Goal: Information Seeking & Learning: Learn about a topic

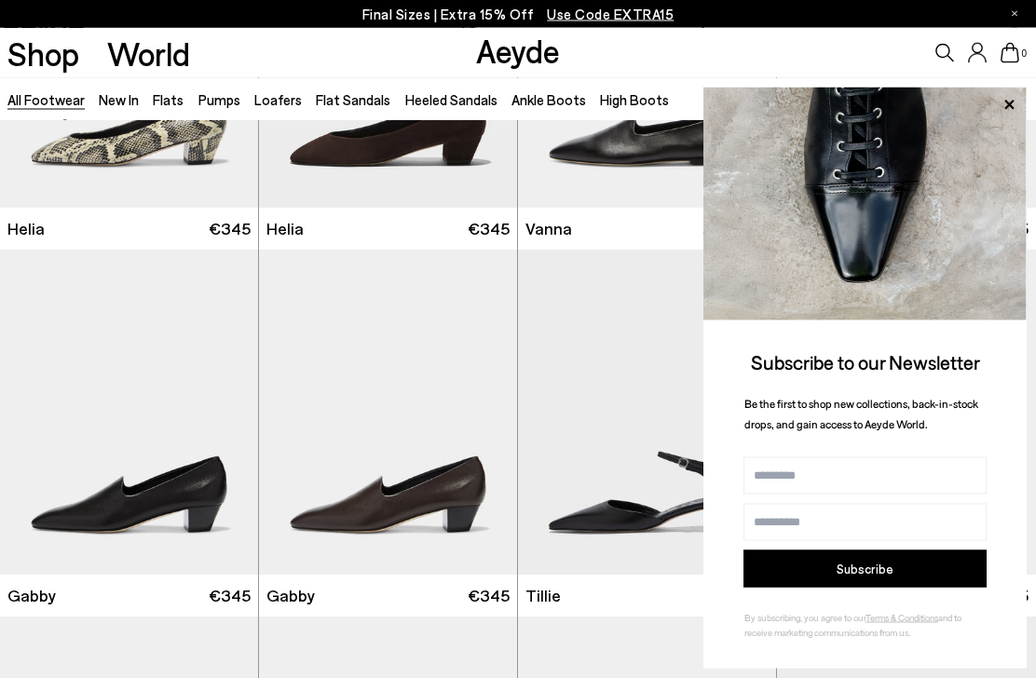
scroll to position [3537, 0]
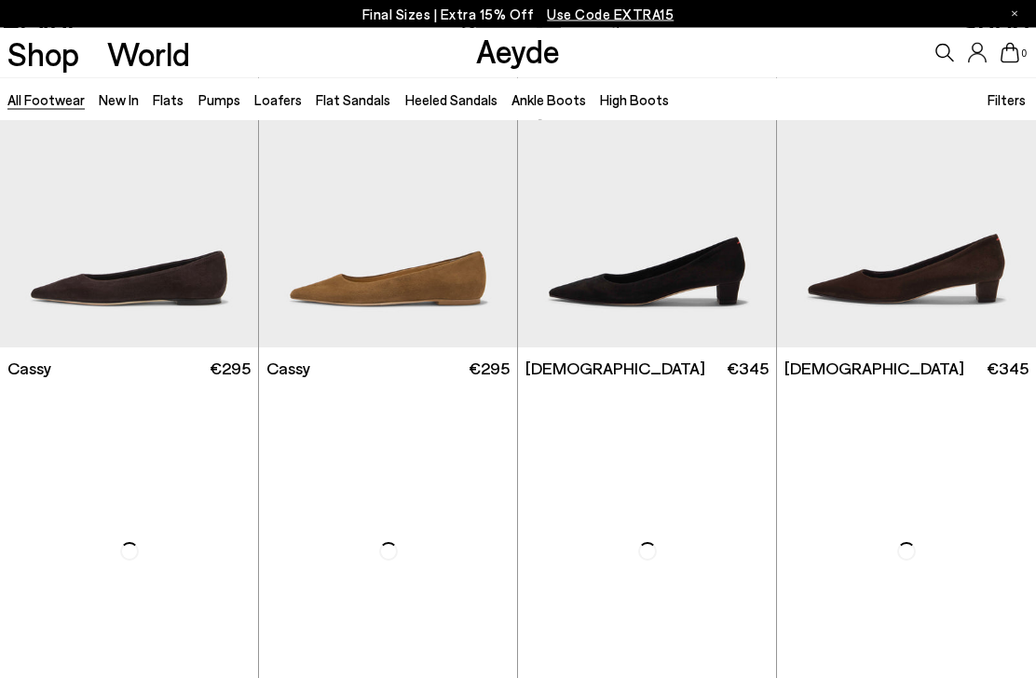
scroll to position [5598, 0]
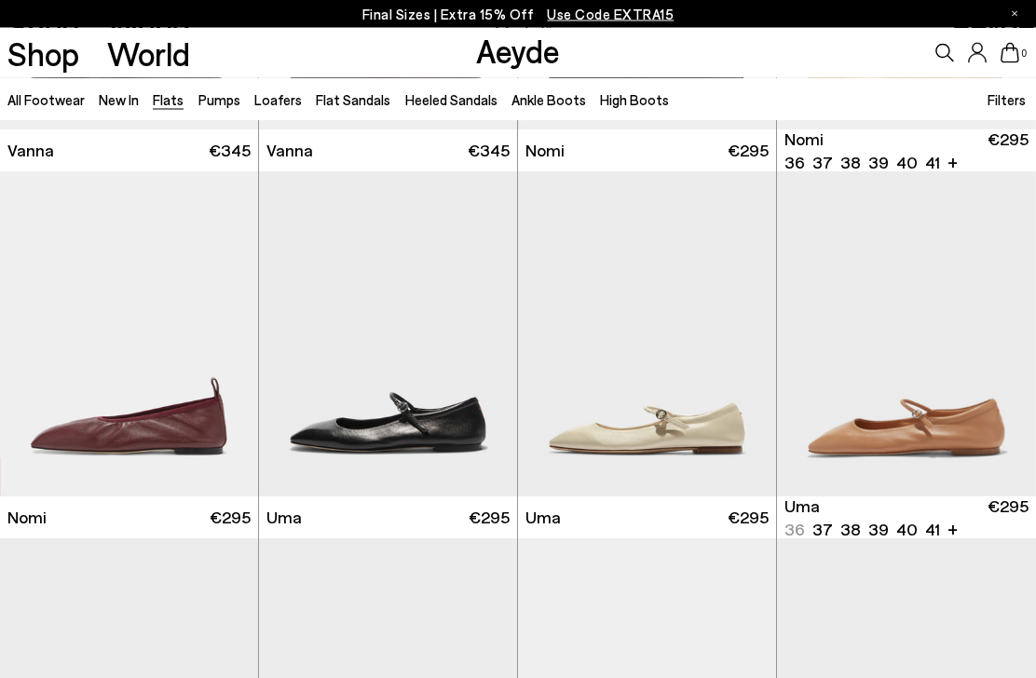
scroll to position [682, 0]
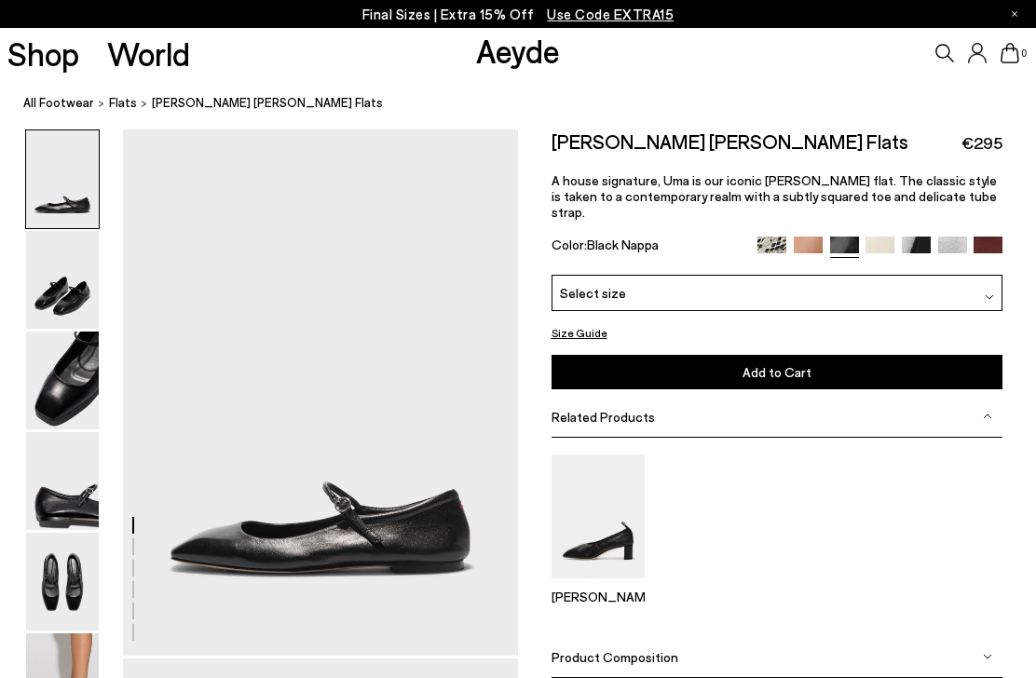
scroll to position [1708, 0]
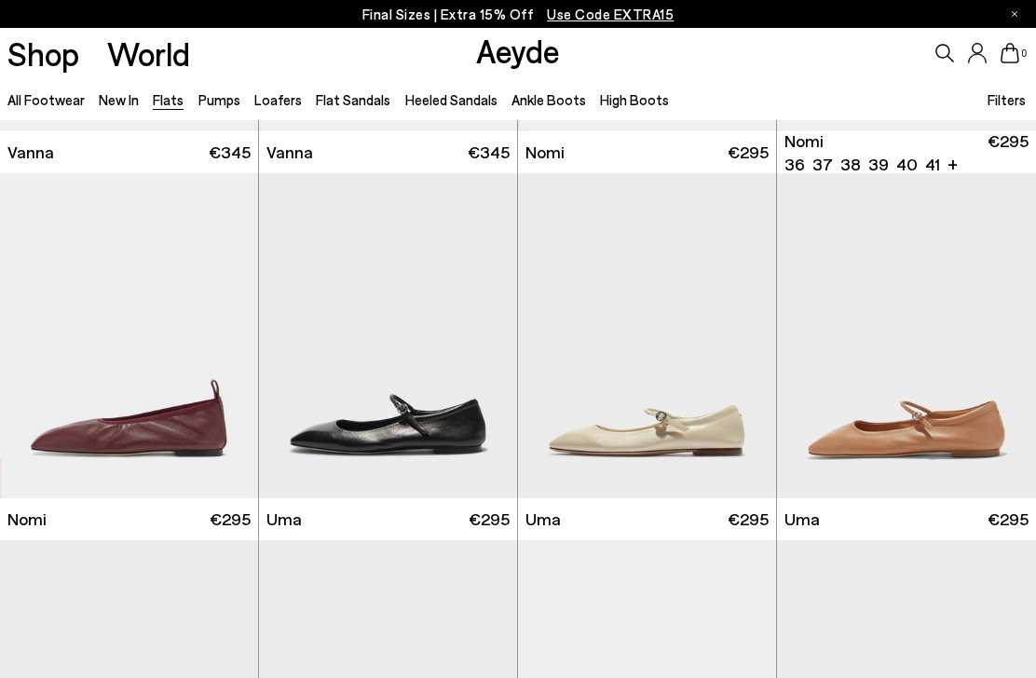
scroll to position [680, 0]
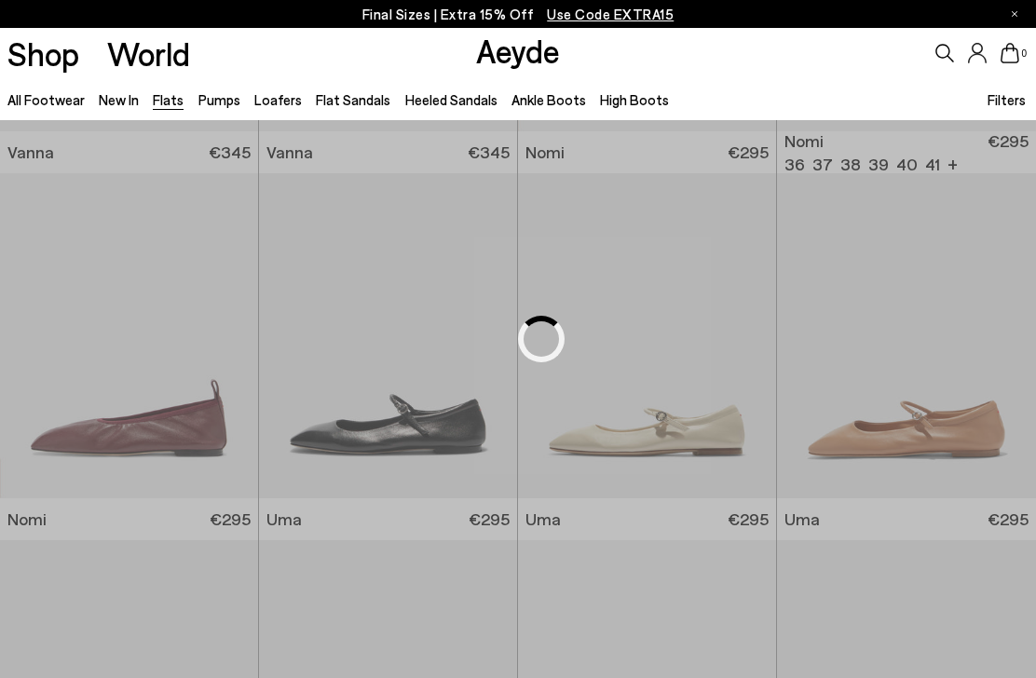
scroll to position [274, 0]
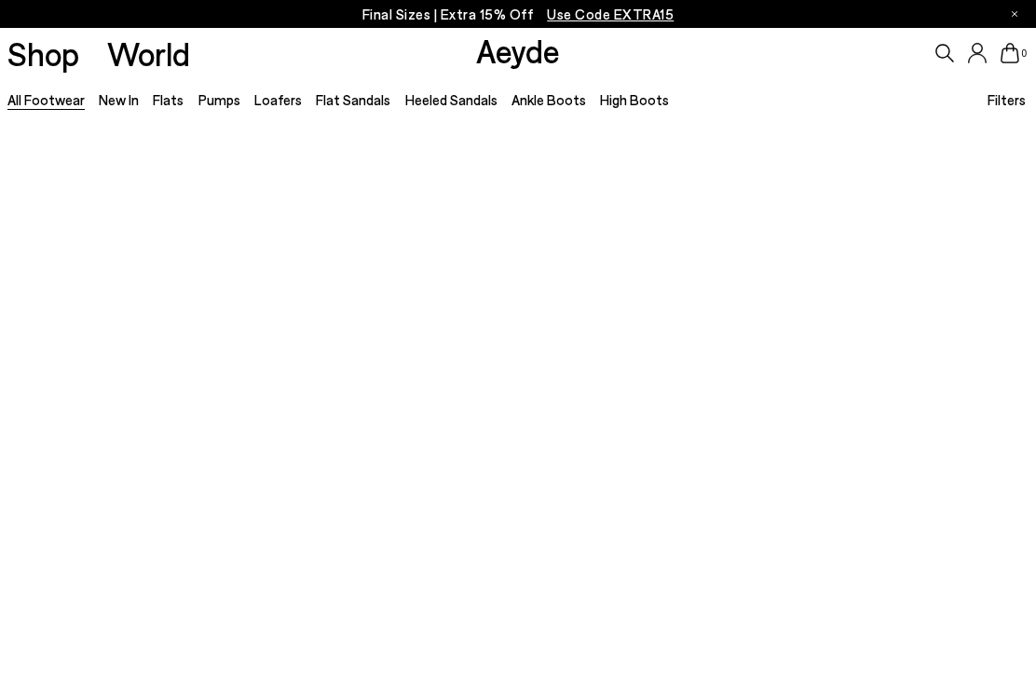
scroll to position [1, 0]
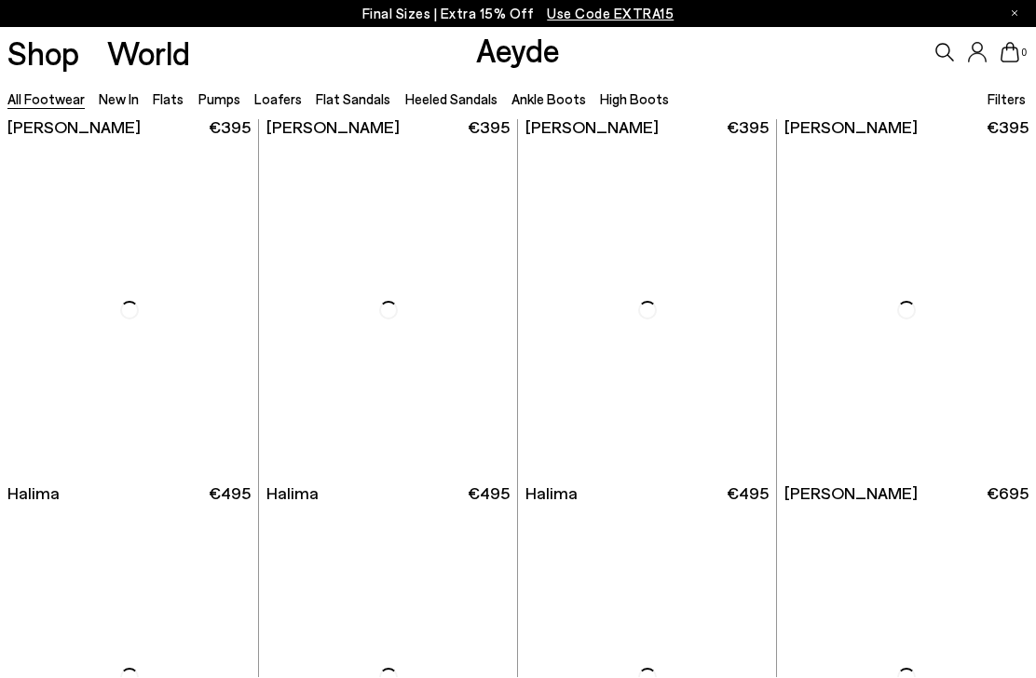
scroll to position [2172, 0]
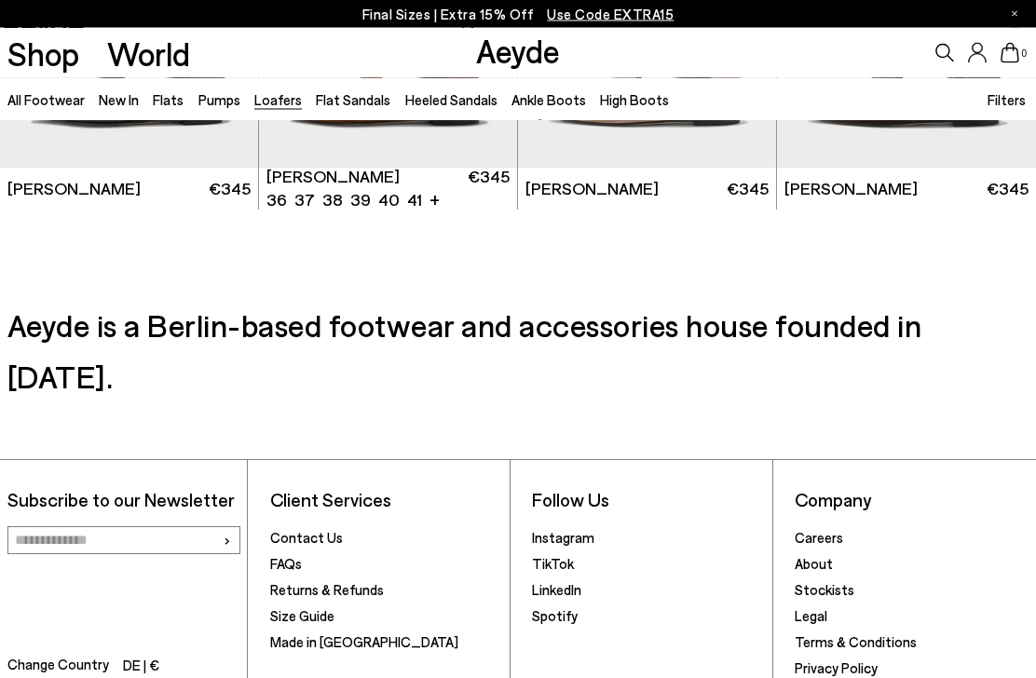
scroll to position [2843, 0]
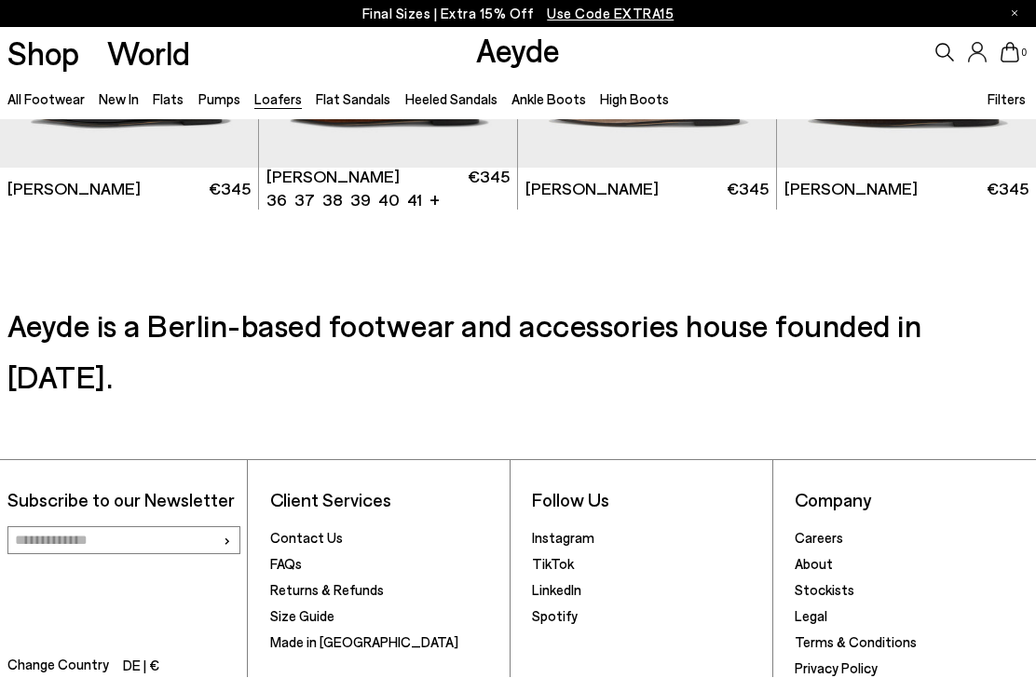
click at [306, 608] on link "Size Guide" at bounding box center [302, 616] width 64 height 17
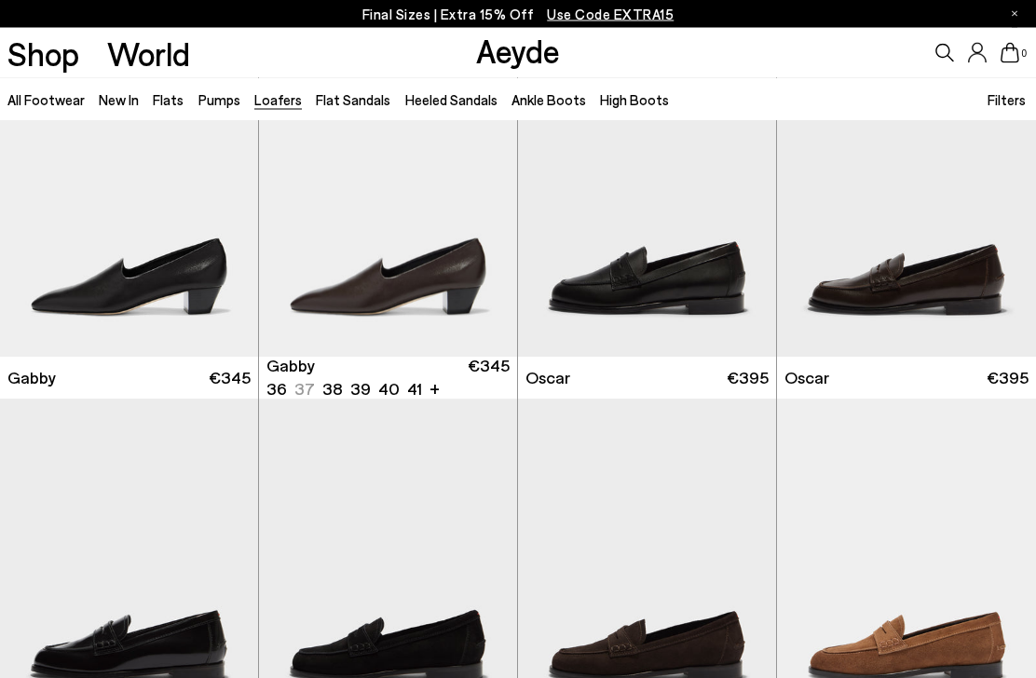
scroll to position [1927, 0]
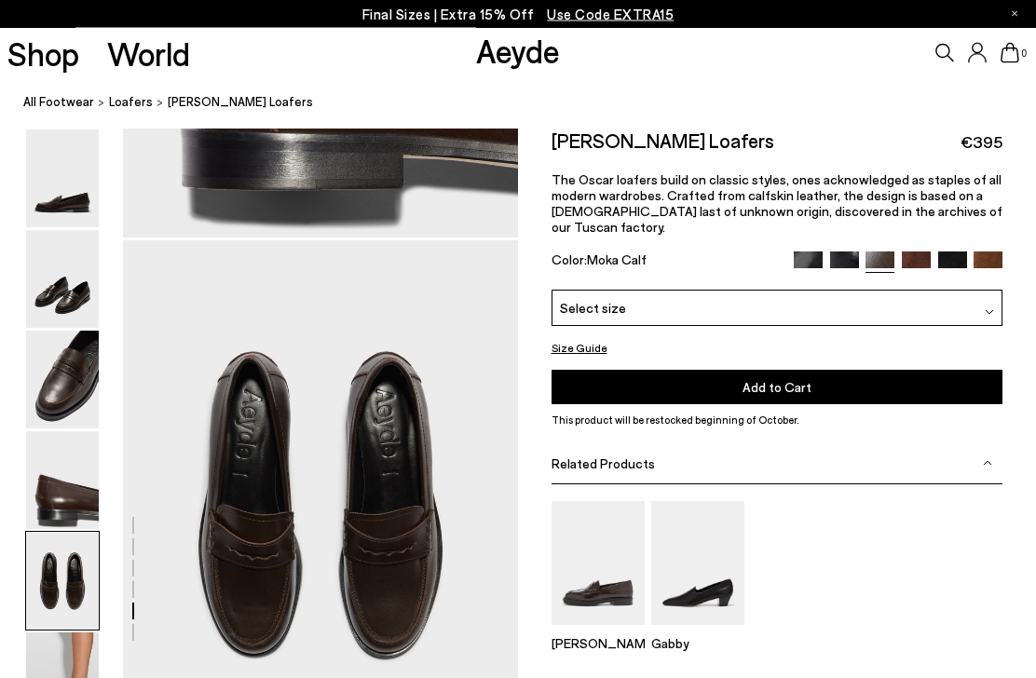
scroll to position [2031, 0]
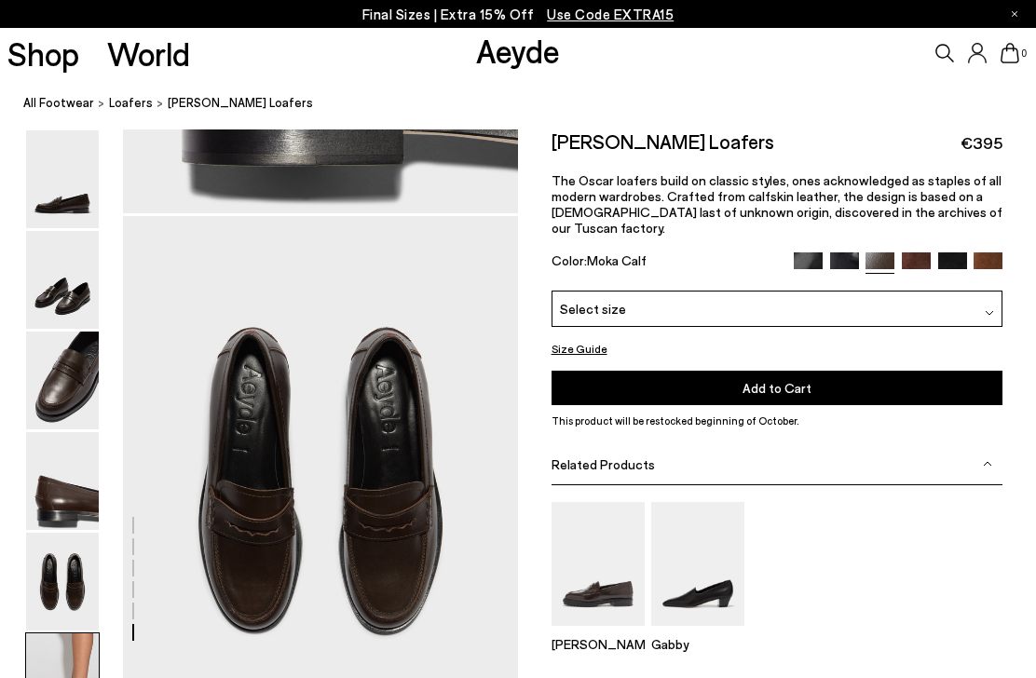
click at [75, 432] on img at bounding box center [62, 481] width 73 height 98
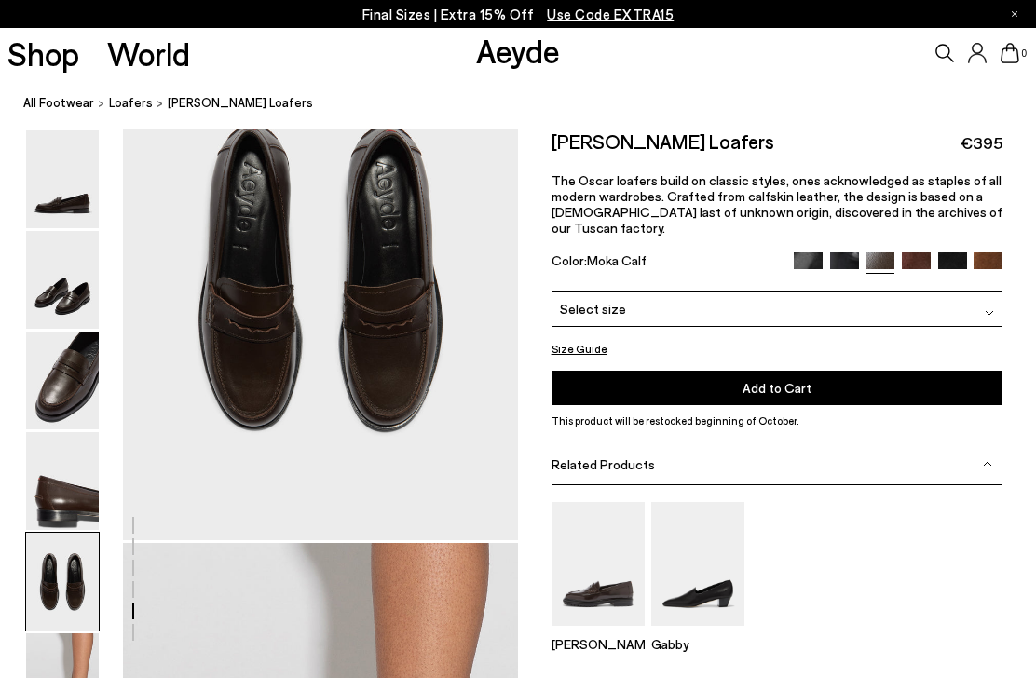
scroll to position [2231, 0]
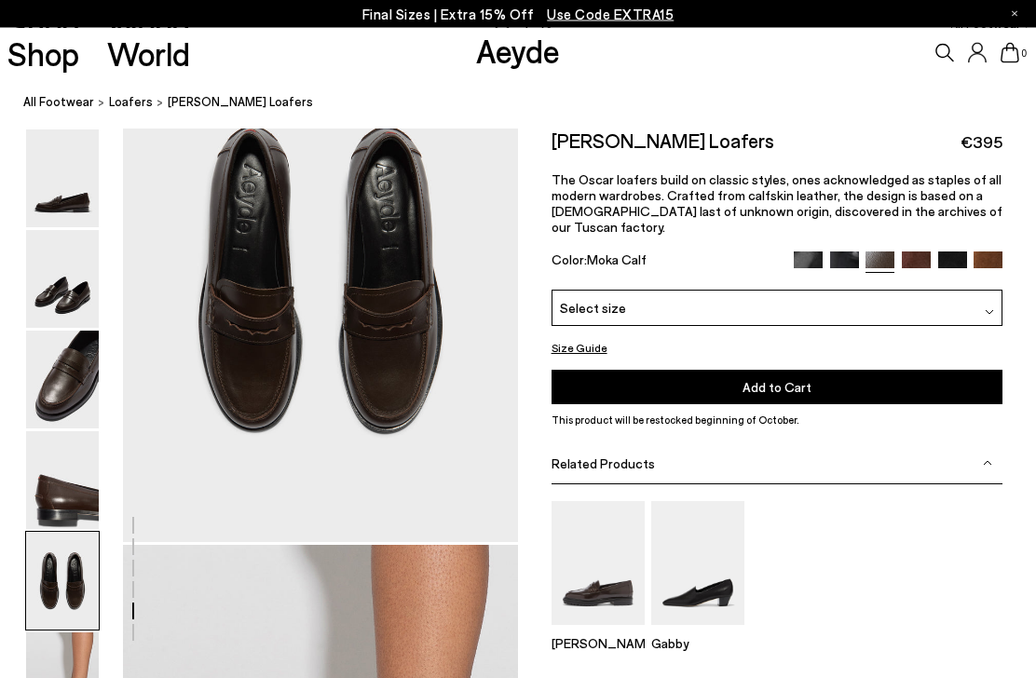
click at [129, 102] on span "Loafers" at bounding box center [131, 102] width 44 height 15
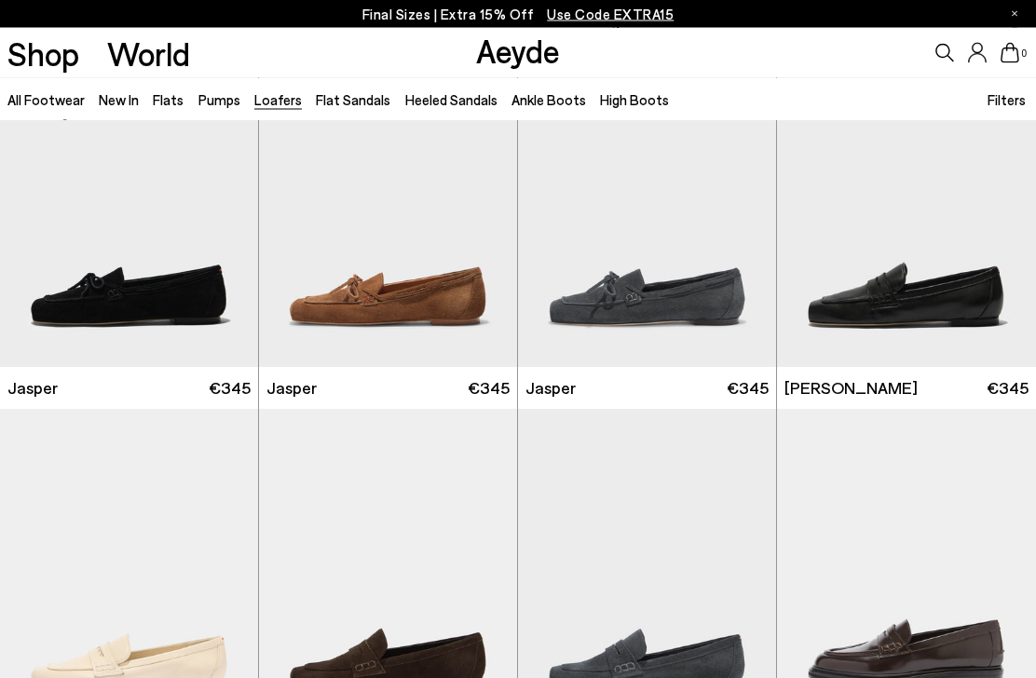
scroll to position [446, 0]
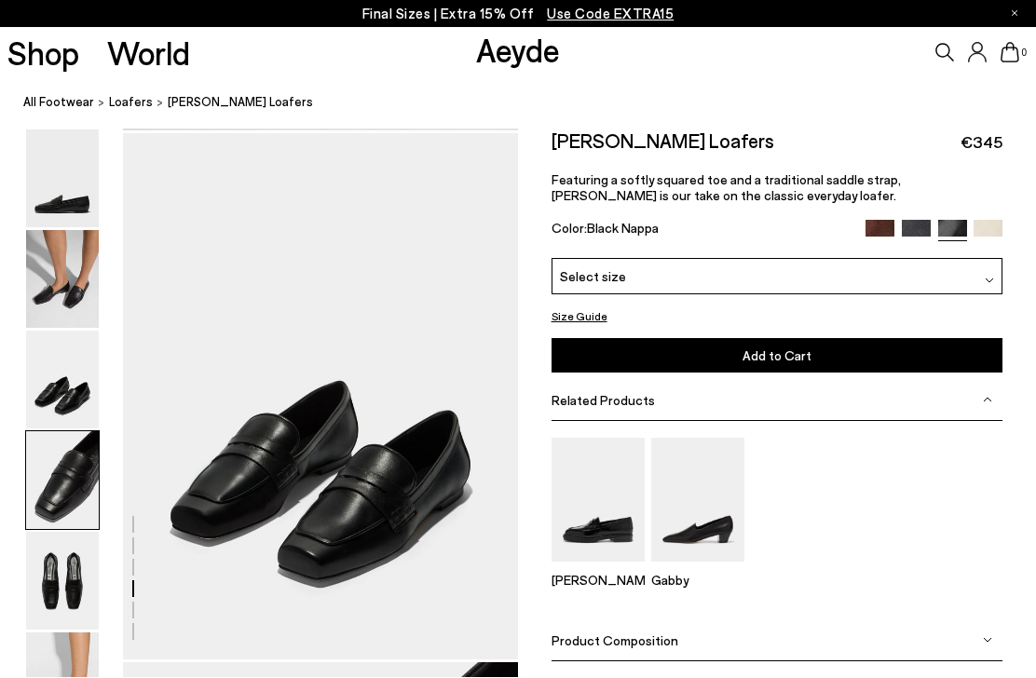
scroll to position [1588, 0]
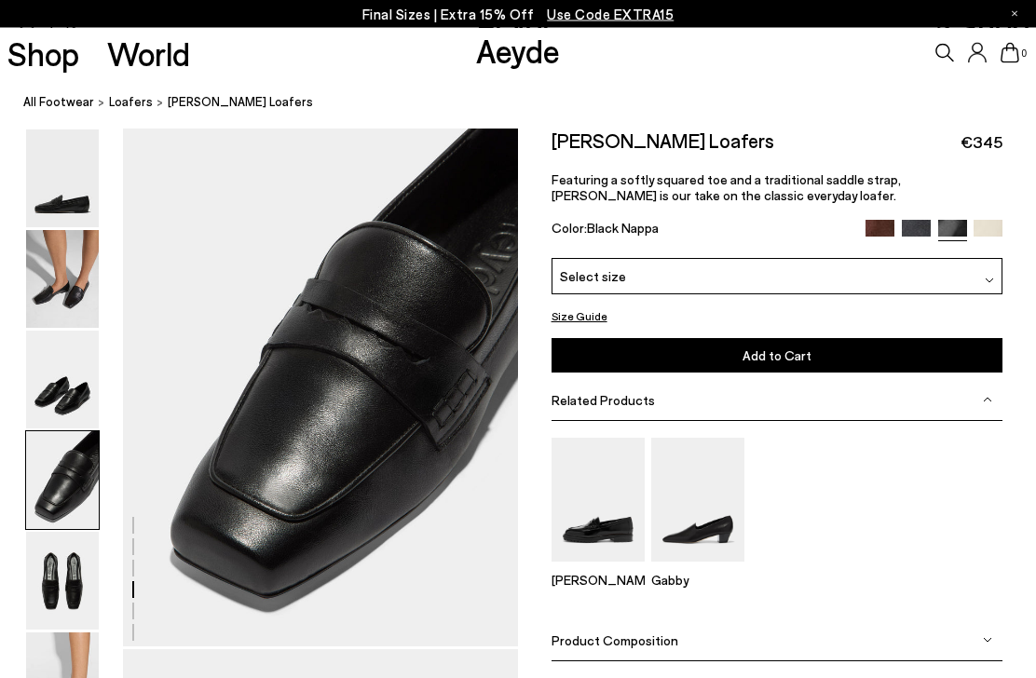
click at [63, 376] on img at bounding box center [62, 381] width 73 height 98
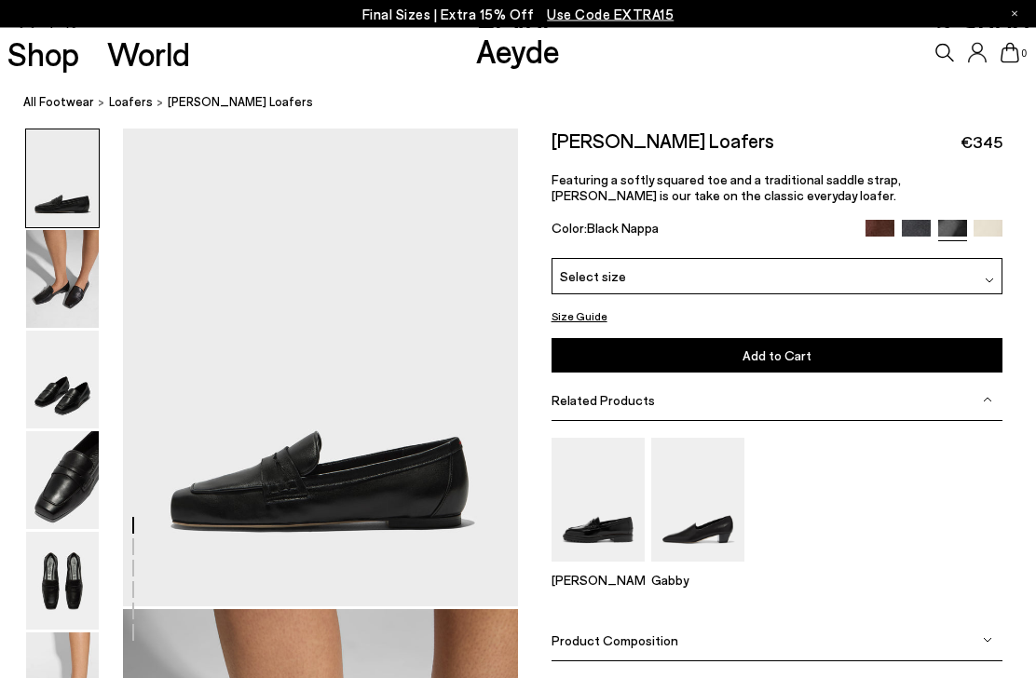
scroll to position [0, 0]
